Goal: Find specific page/section: Find specific page/section

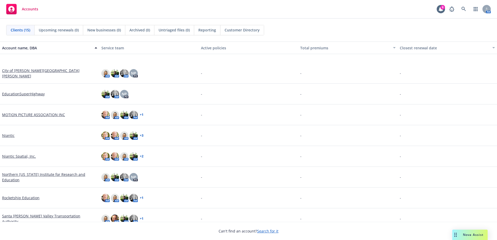
scroll to position [144, 0]
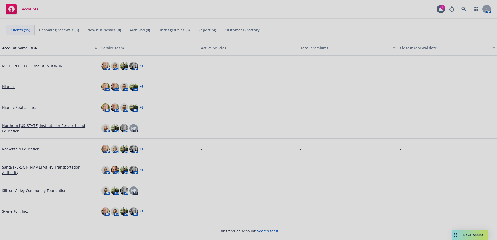
click at [14, 212] on div at bounding box center [248, 120] width 497 height 240
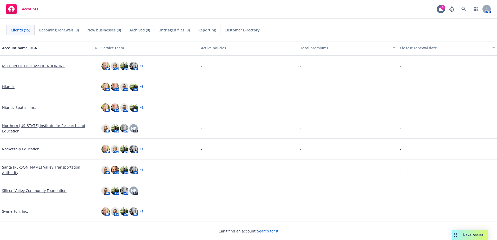
click at [18, 211] on link "Swinerton, Inc." at bounding box center [15, 211] width 26 height 5
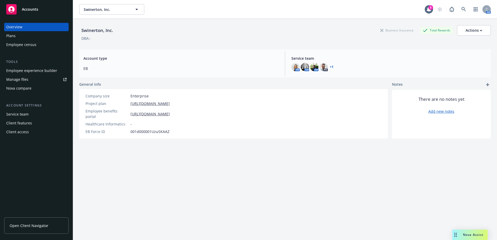
click at [26, 221] on link "Open Client Navigator" at bounding box center [36, 225] width 64 height 16
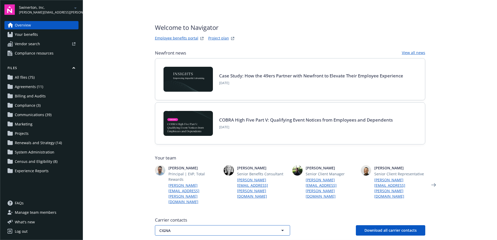
click at [210, 225] on button "CIGNA" at bounding box center [222, 230] width 135 height 10
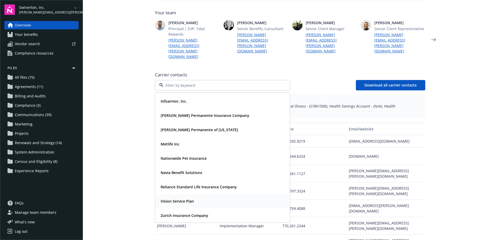
scroll to position [182, 0]
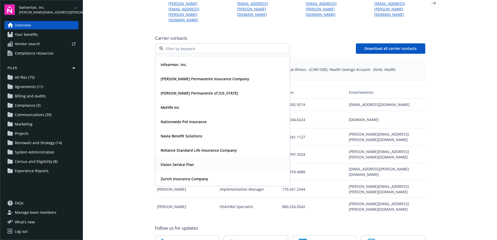
click at [177, 162] on strong "Vision Service Plan" at bounding box center [177, 164] width 33 height 5
